Goal: Information Seeking & Learning: Learn about a topic

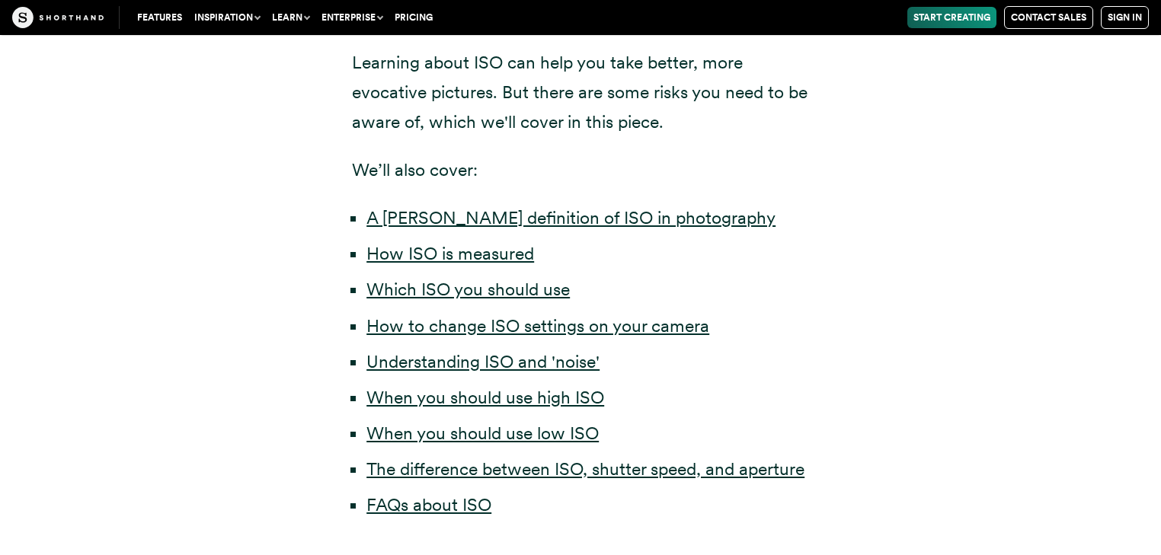
scroll to position [776, 0]
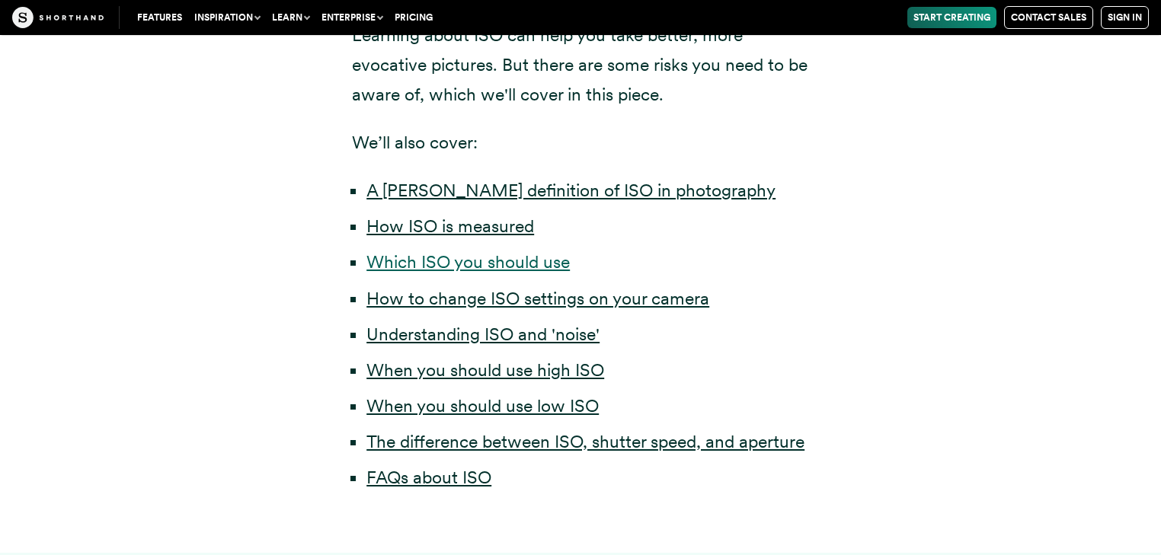
click at [396, 260] on link "Which ISO you should use" at bounding box center [467, 261] width 203 height 21
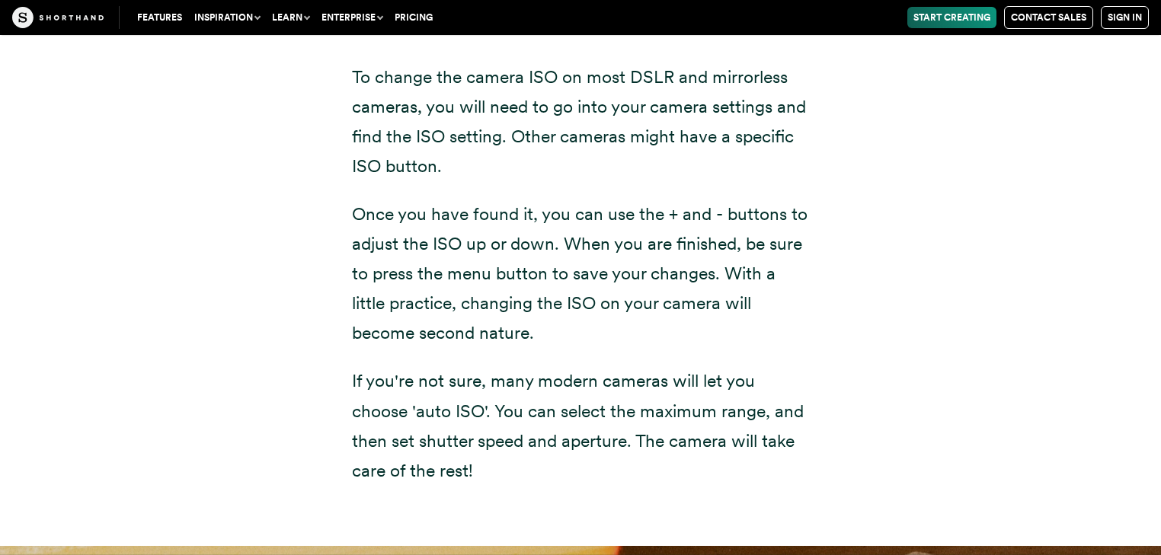
scroll to position [4737, 0]
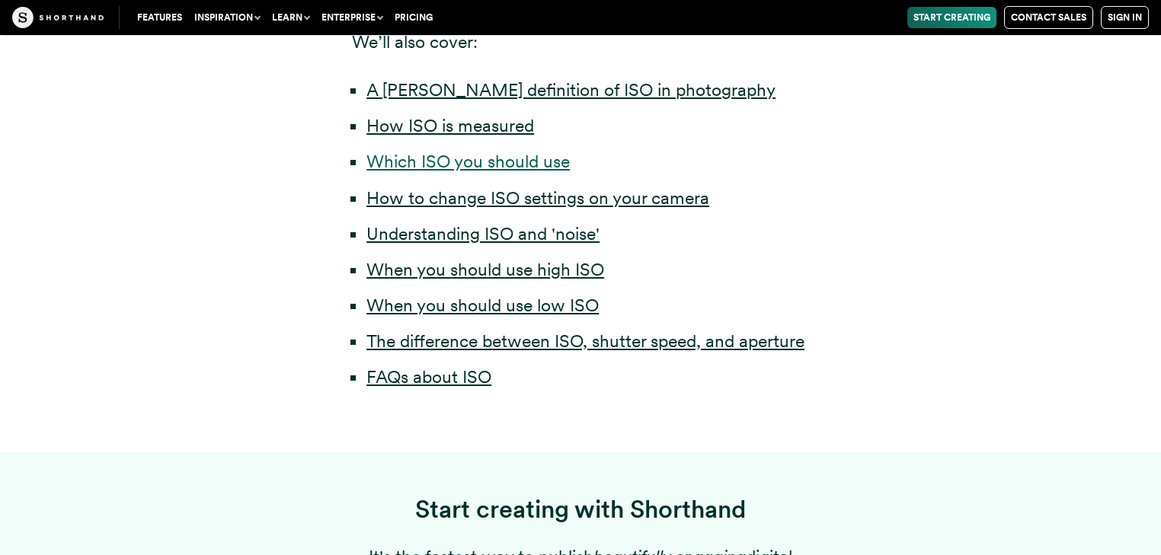
scroll to position [898, 0]
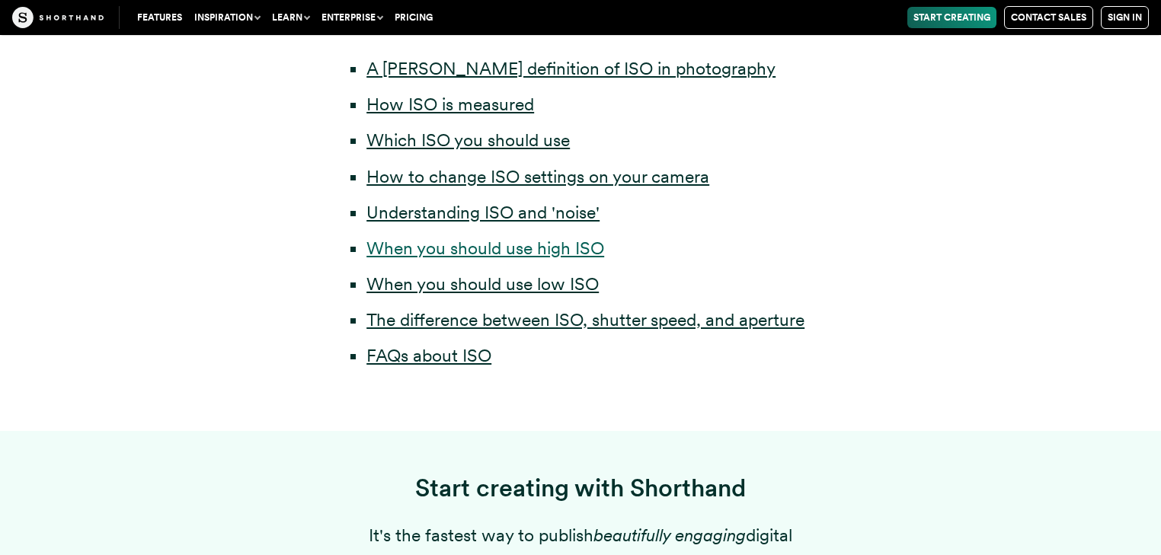
click at [442, 246] on link "When you should use high ISO" at bounding box center [485, 248] width 238 height 21
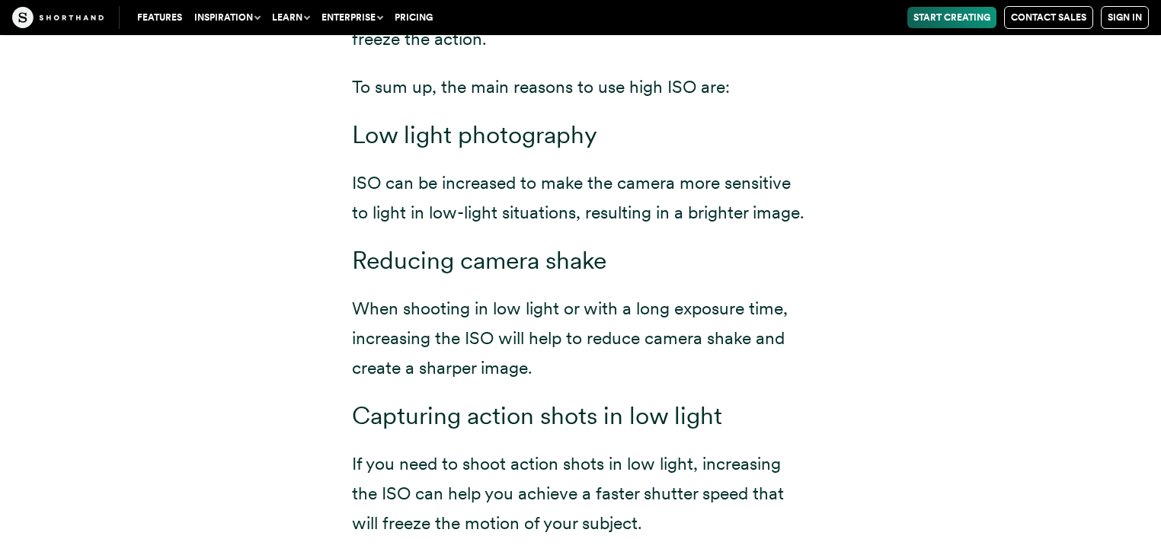
scroll to position [8631, 0]
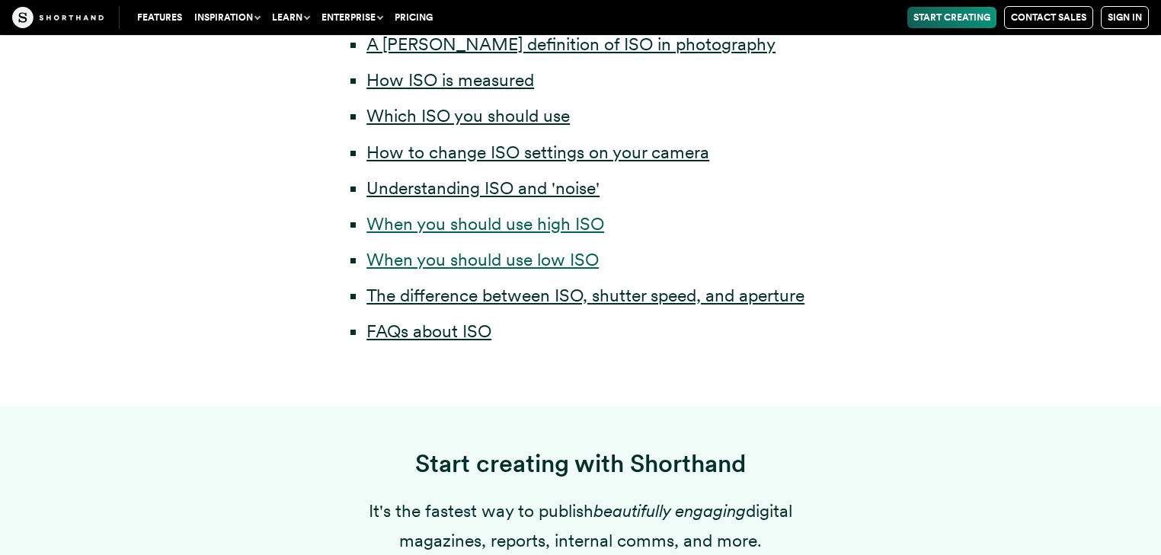
scroll to position [898, 0]
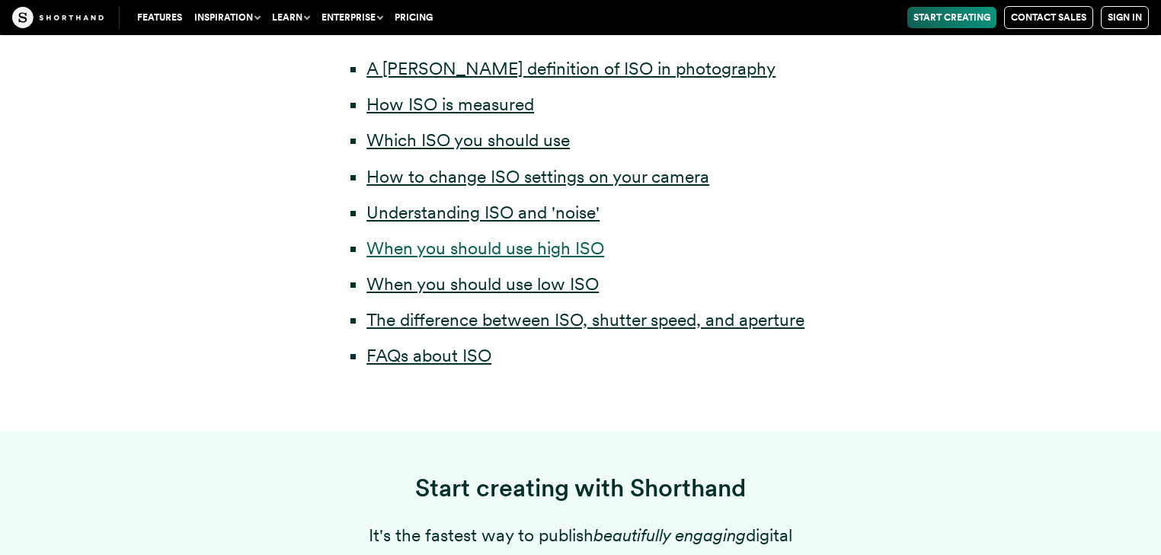
click at [498, 248] on link "When you should use high ISO" at bounding box center [485, 248] width 238 height 21
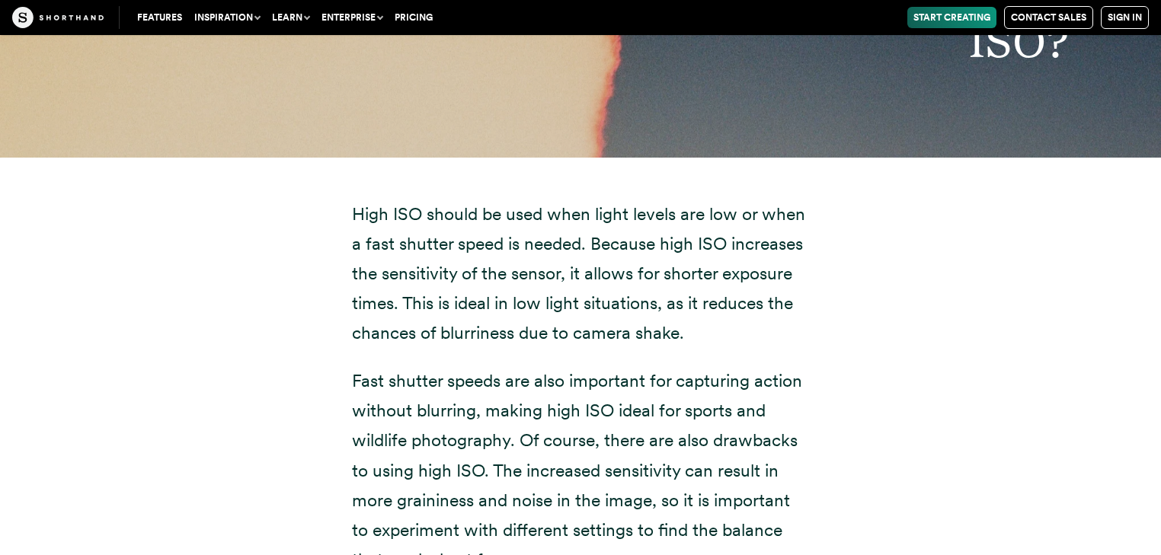
scroll to position [7961, 0]
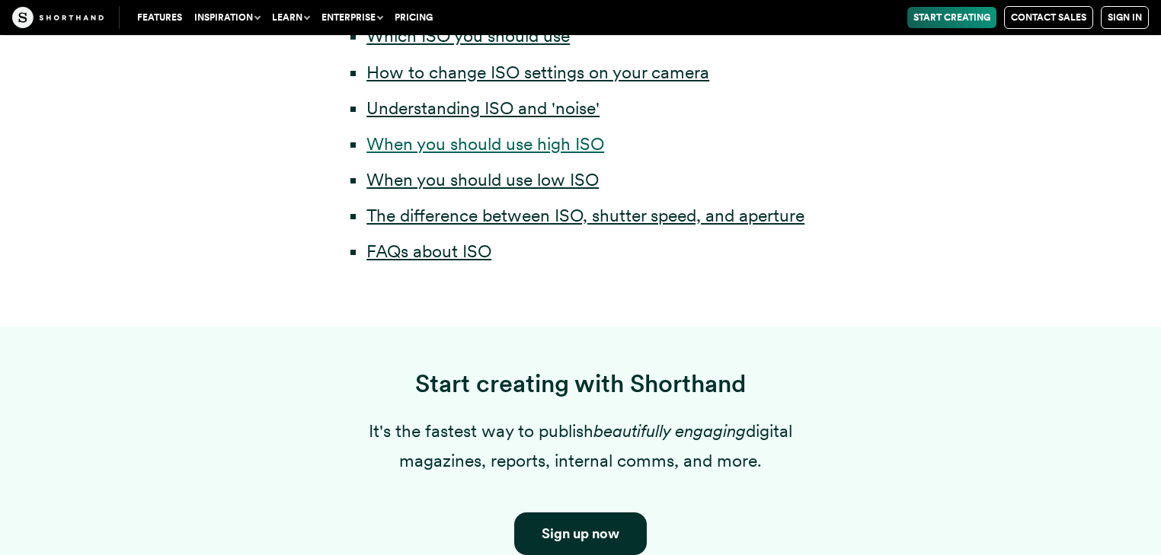
scroll to position [898, 0]
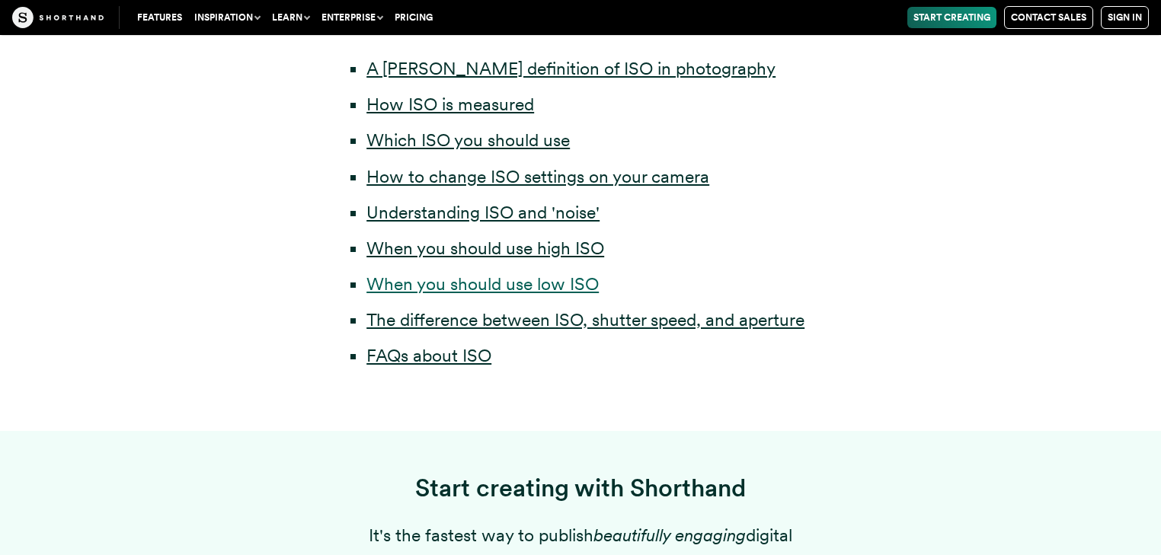
click at [452, 283] on link "When you should use low ISO" at bounding box center [482, 283] width 232 height 21
